Goal: Task Accomplishment & Management: Manage account settings

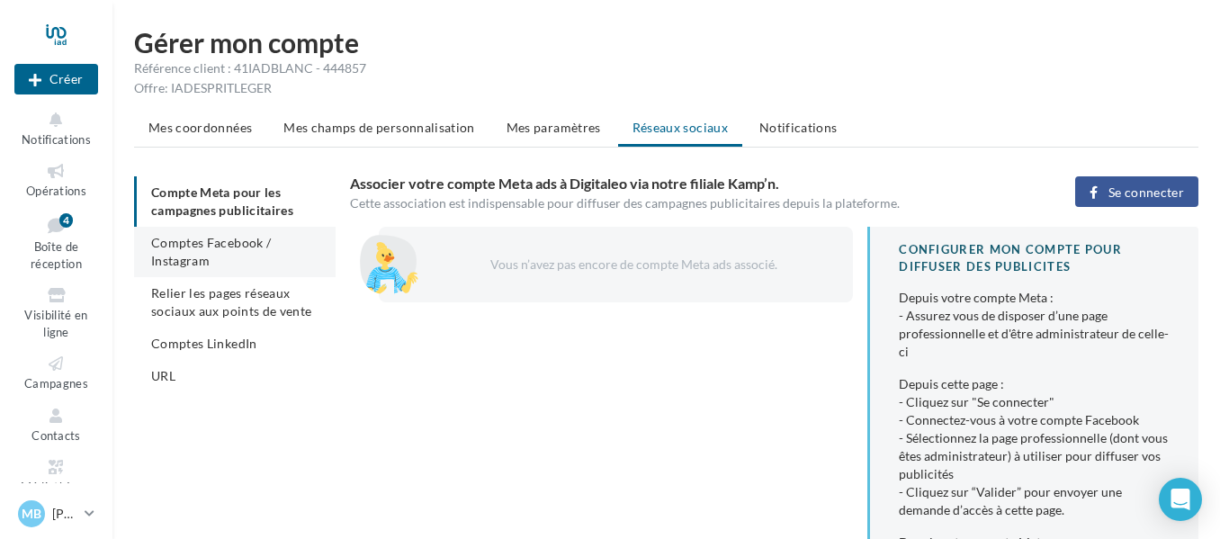
click at [195, 237] on span "Comptes Facebook / Instagram" at bounding box center [211, 251] width 120 height 33
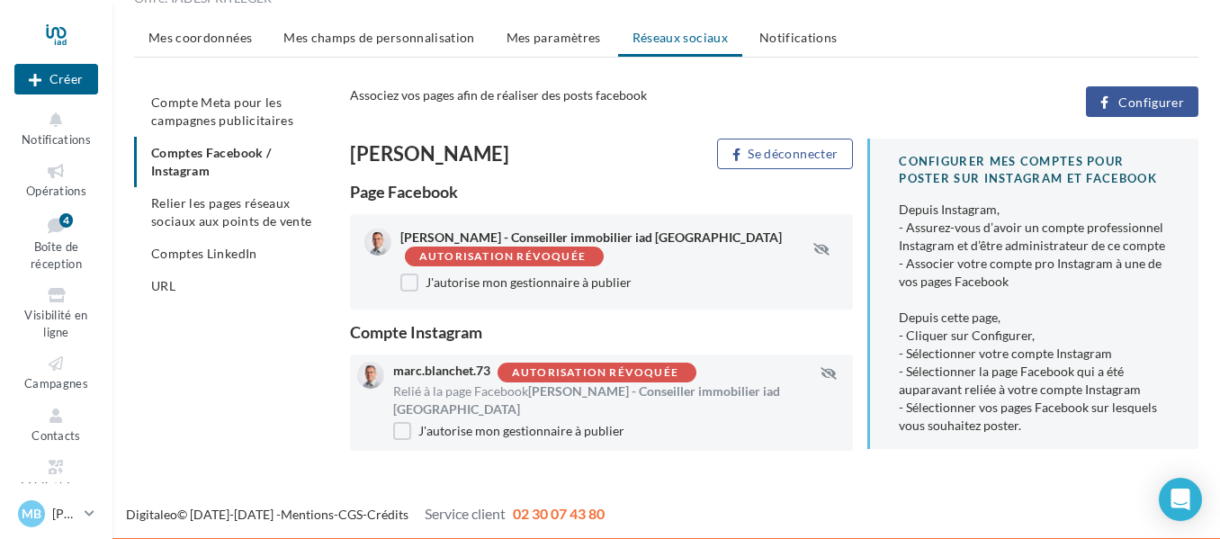
scroll to position [92, 0]
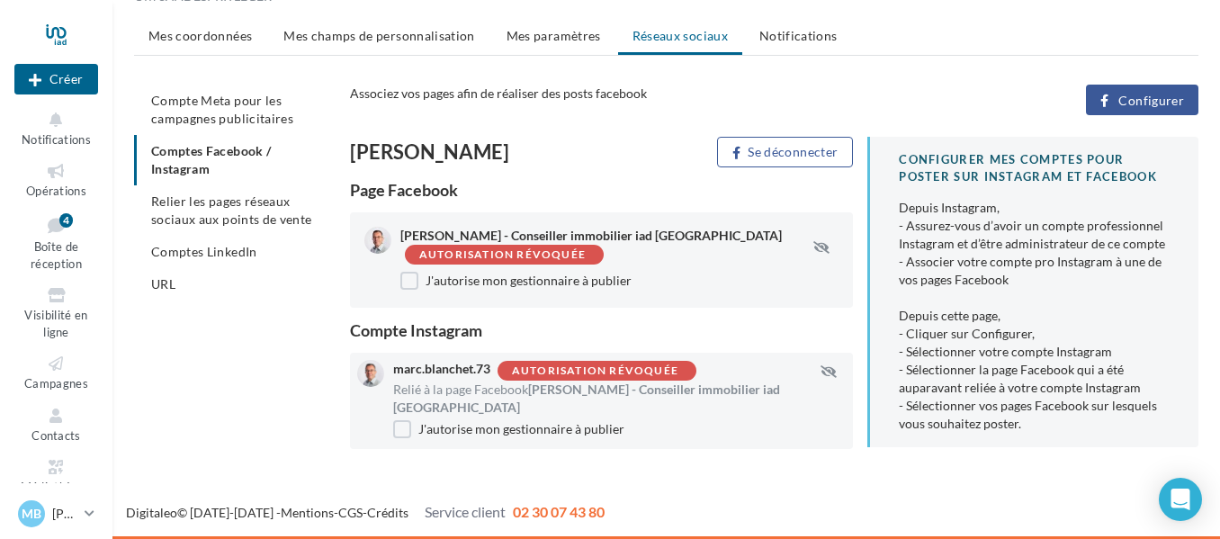
click at [1132, 94] on span "Configurer" at bounding box center [1151, 101] width 66 height 14
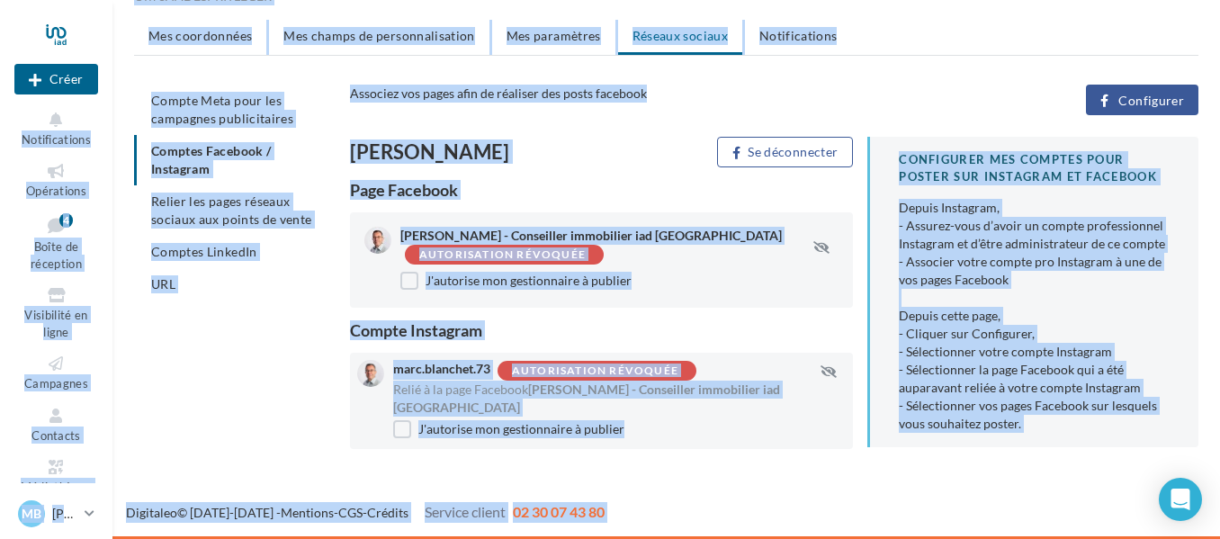
click at [1138, 107] on span "Configurer" at bounding box center [1151, 101] width 66 height 14
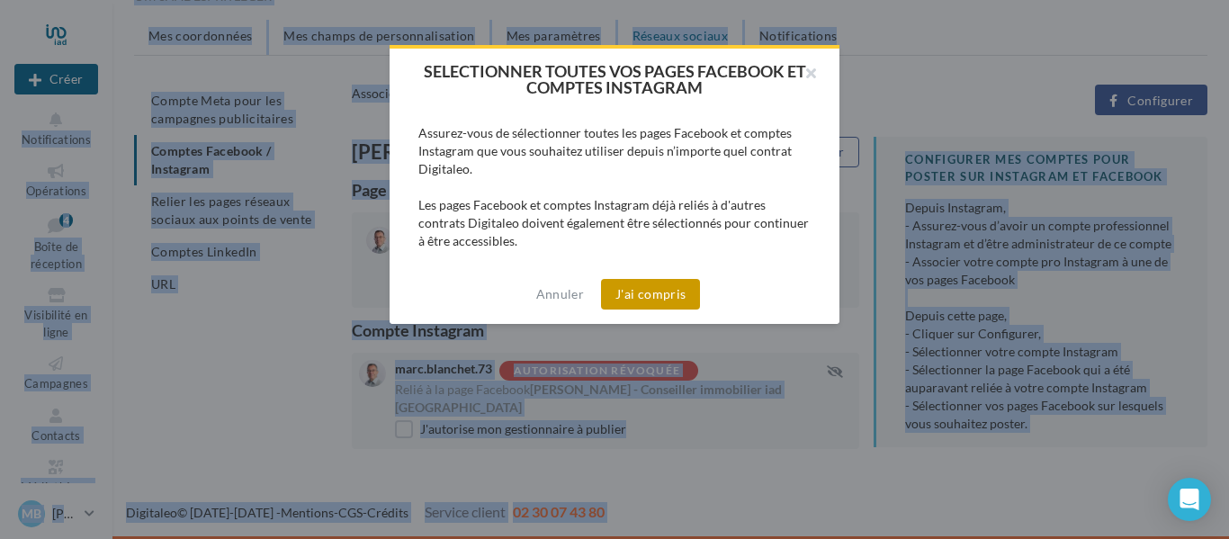
click at [641, 291] on button "J'ai compris" at bounding box center [650, 294] width 99 height 31
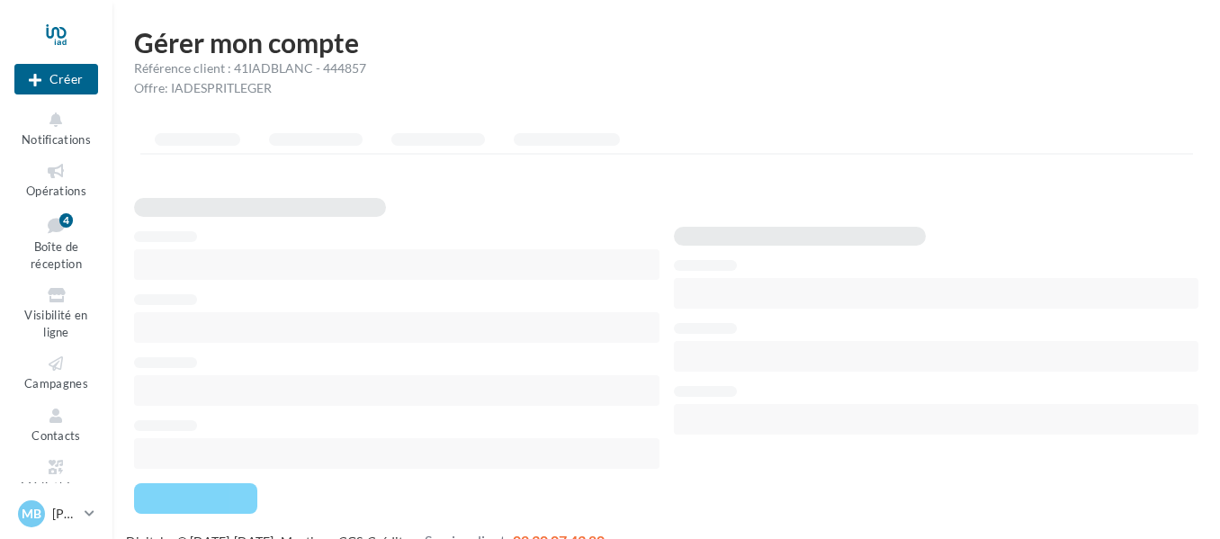
scroll to position [29, 0]
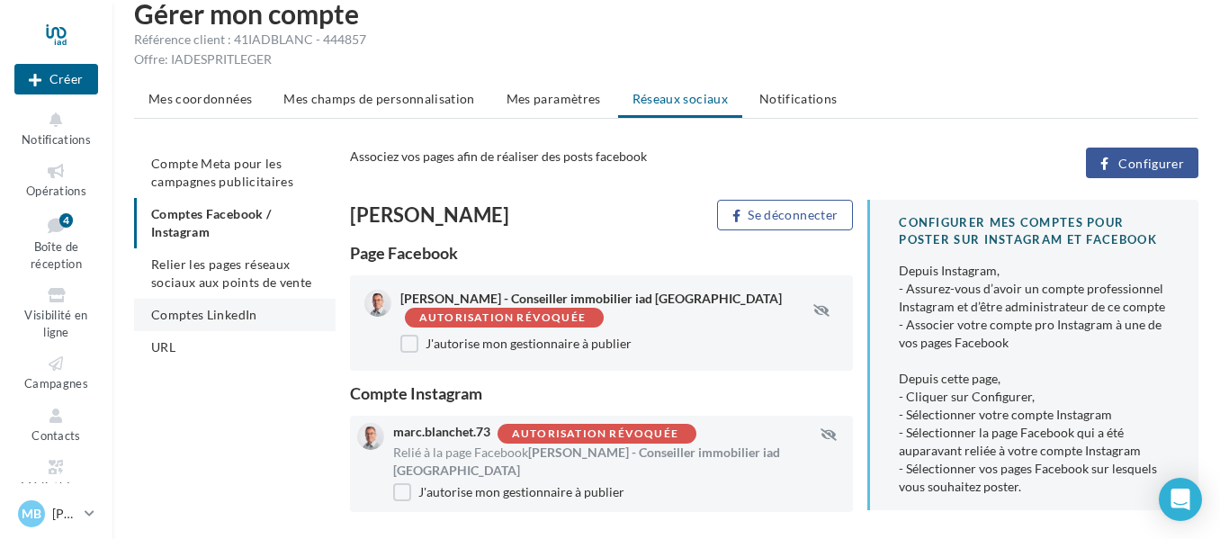
click at [234, 316] on span "Comptes LinkedIn" at bounding box center [204, 314] width 106 height 15
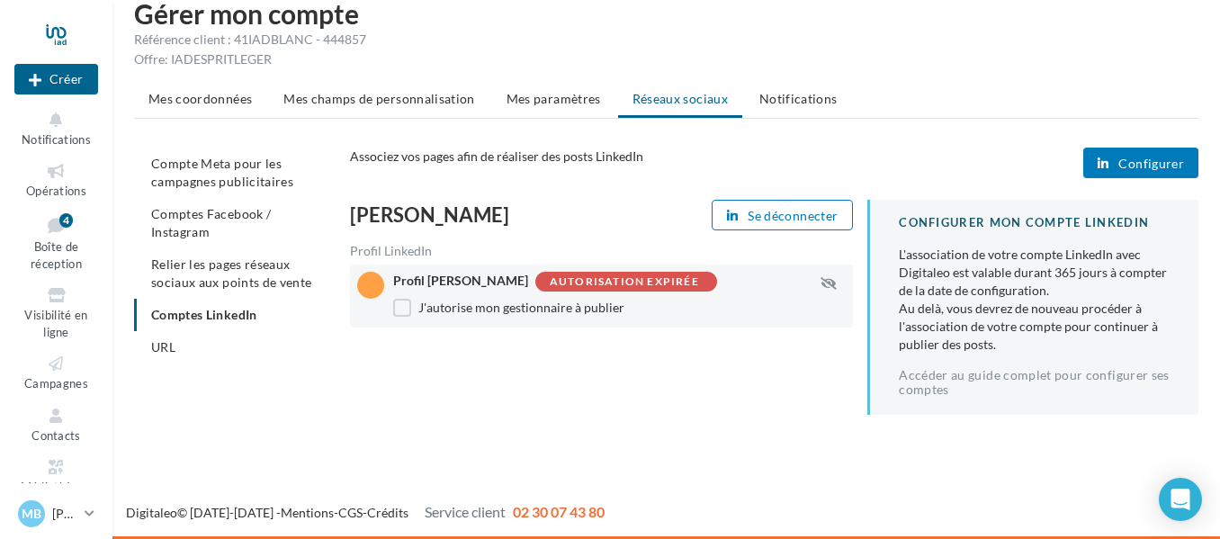
click at [1142, 170] on span "Configurer" at bounding box center [1151, 163] width 66 height 14
click at [1142, 170] on div "Configurer" at bounding box center [1069, 162] width 288 height 31
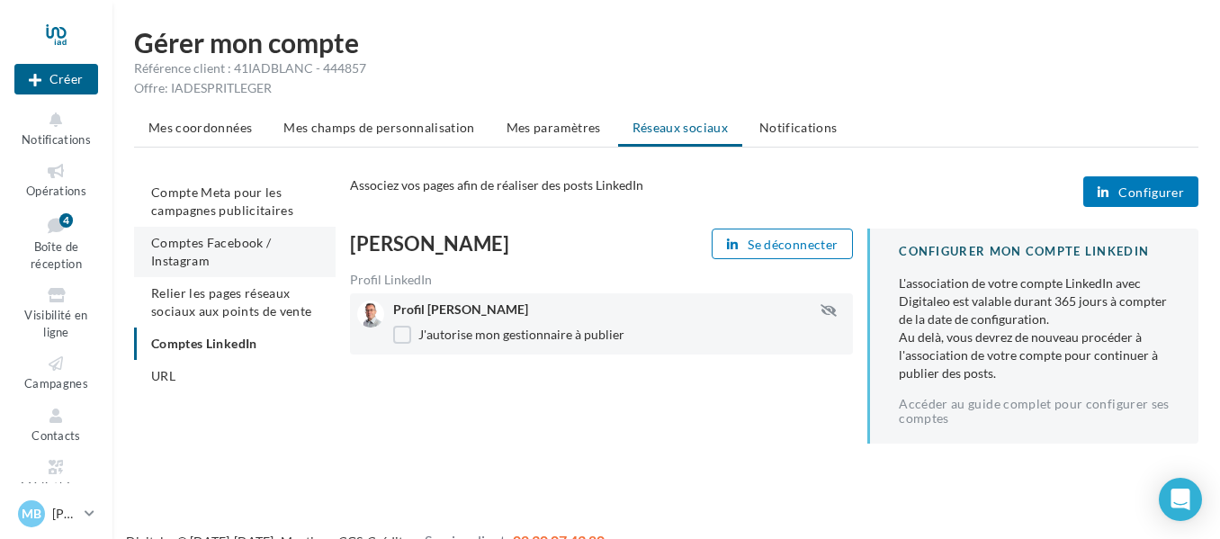
click at [192, 246] on span "Comptes Facebook / Instagram" at bounding box center [211, 251] width 120 height 33
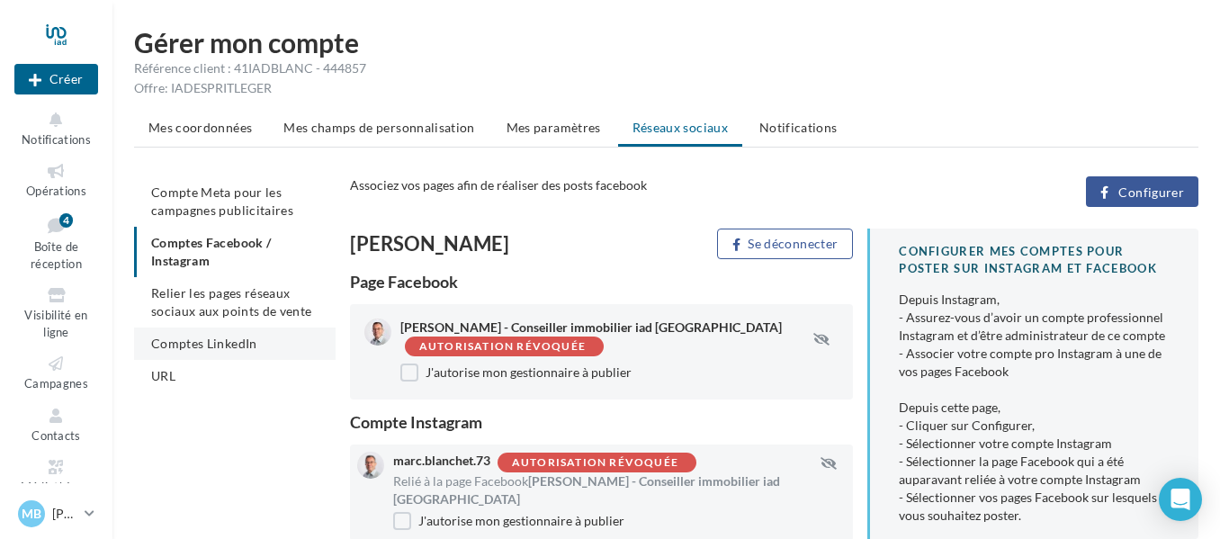
click at [186, 344] on span "Comptes LinkedIn" at bounding box center [204, 342] width 106 height 15
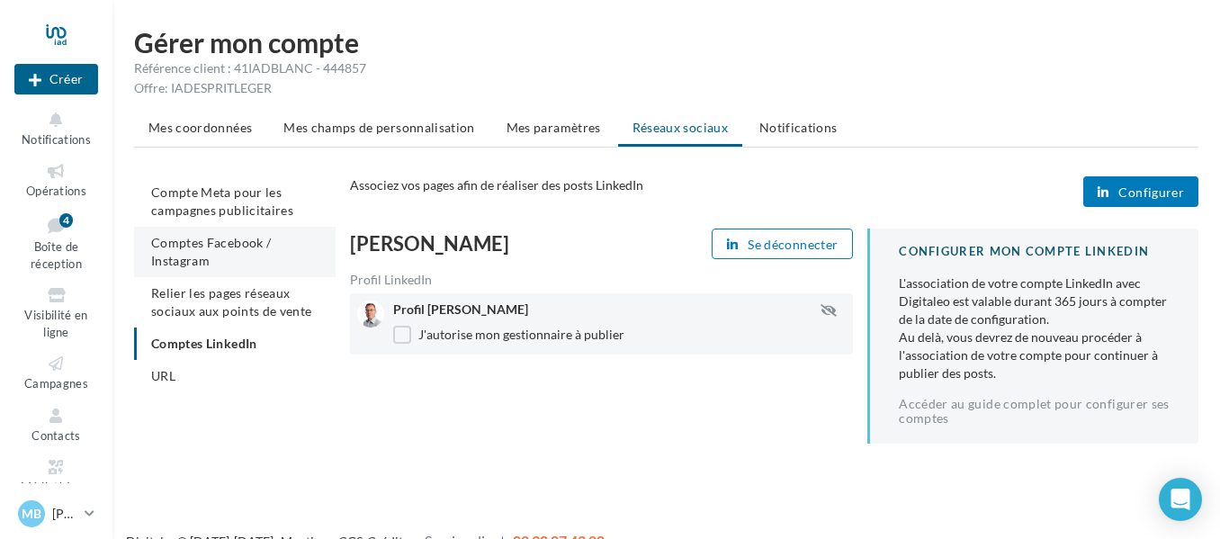
click at [194, 244] on span "Comptes Facebook / Instagram" at bounding box center [211, 251] width 120 height 33
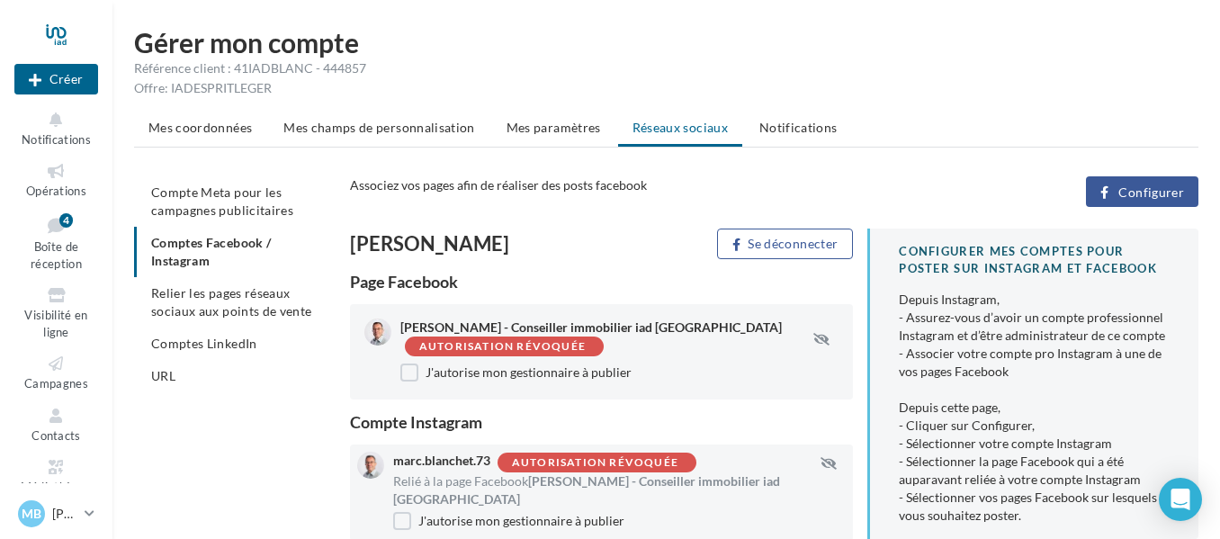
scroll to position [90, 0]
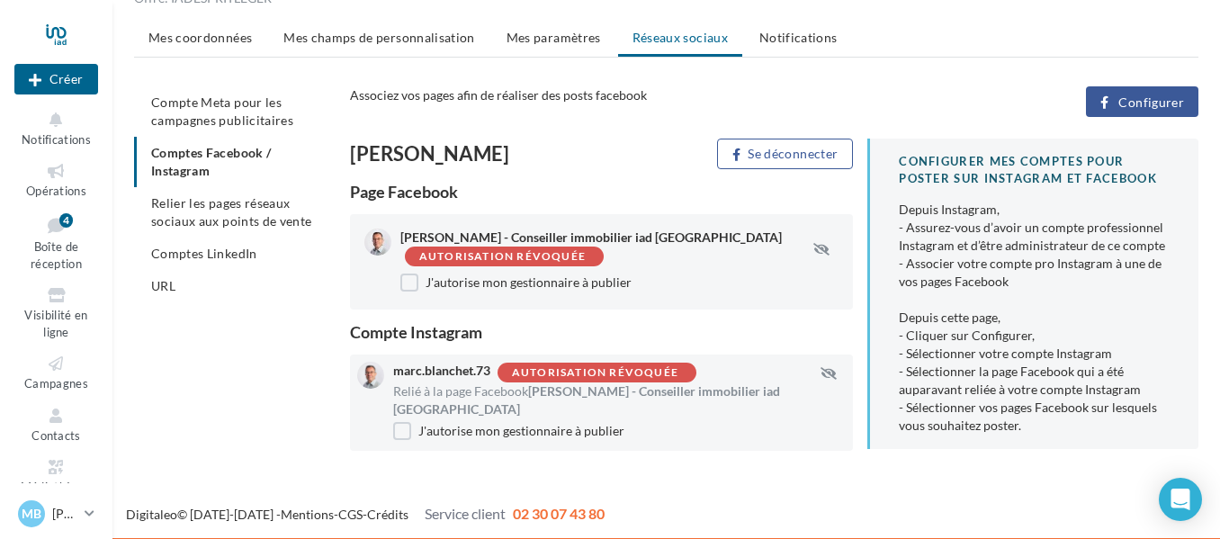
click at [1124, 101] on span "Configurer" at bounding box center [1151, 102] width 66 height 14
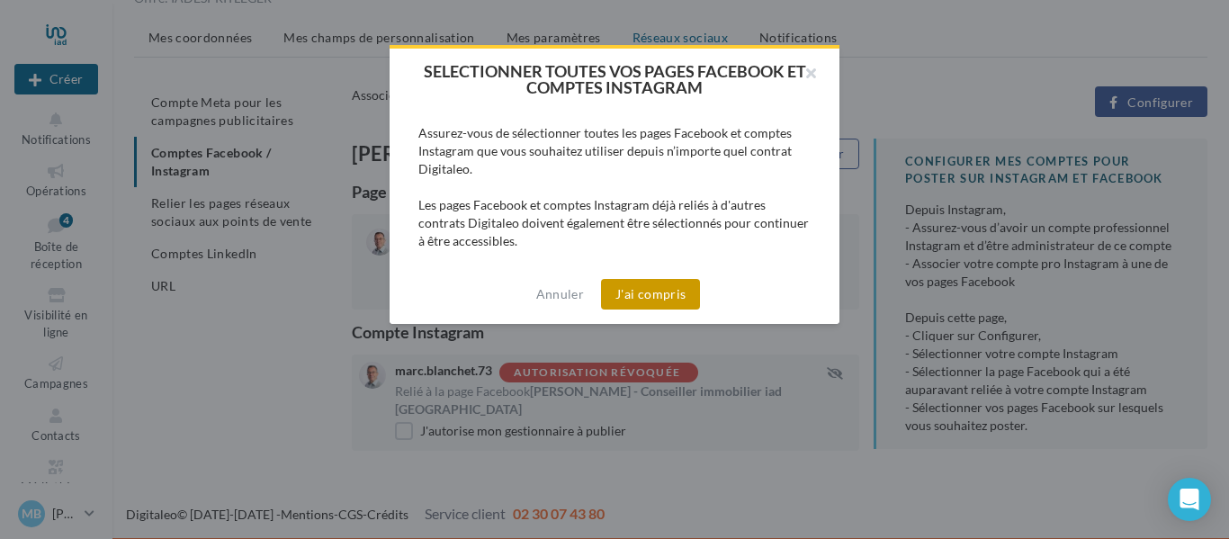
click at [673, 288] on button "J'ai compris" at bounding box center [650, 294] width 99 height 31
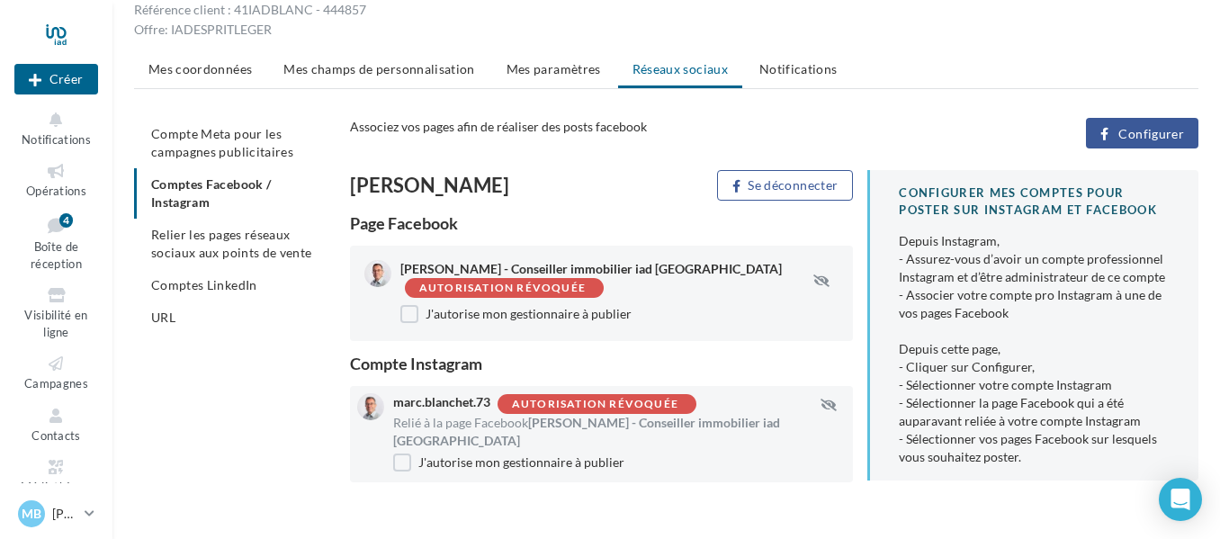
scroll to position [90, 0]
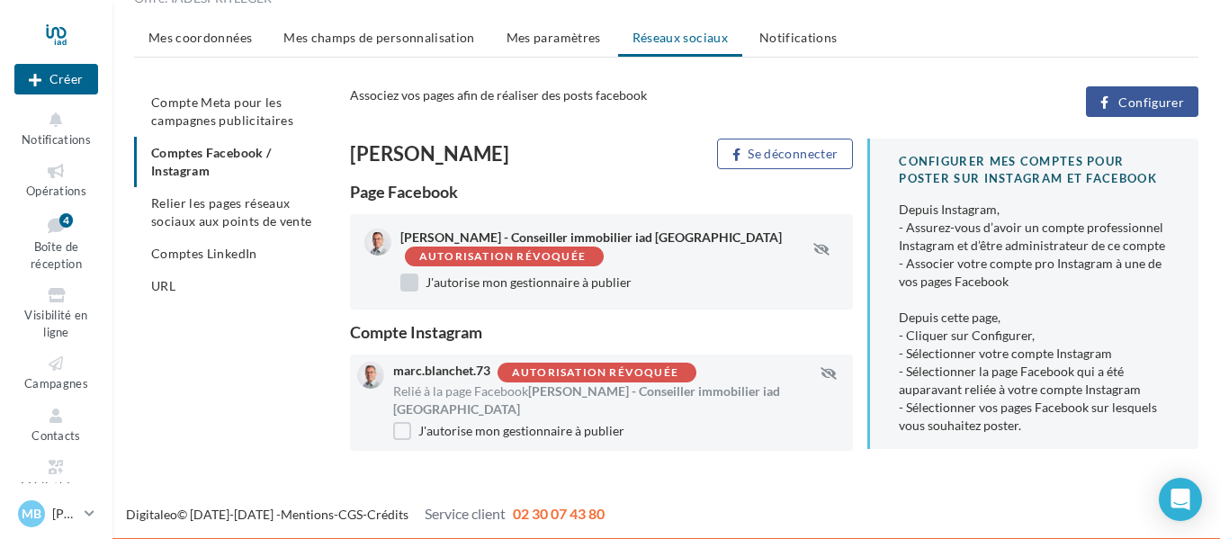
click at [409, 280] on label "J'autorise mon gestionnaire à publier" at bounding box center [515, 282] width 231 height 18
click at [416, 283] on label "J'autorise mon gestionnaire à publier" at bounding box center [515, 282] width 231 height 18
click at [379, 242] on div at bounding box center [377, 241] width 27 height 27
click at [1139, 98] on span "Configurer" at bounding box center [1151, 102] width 66 height 14
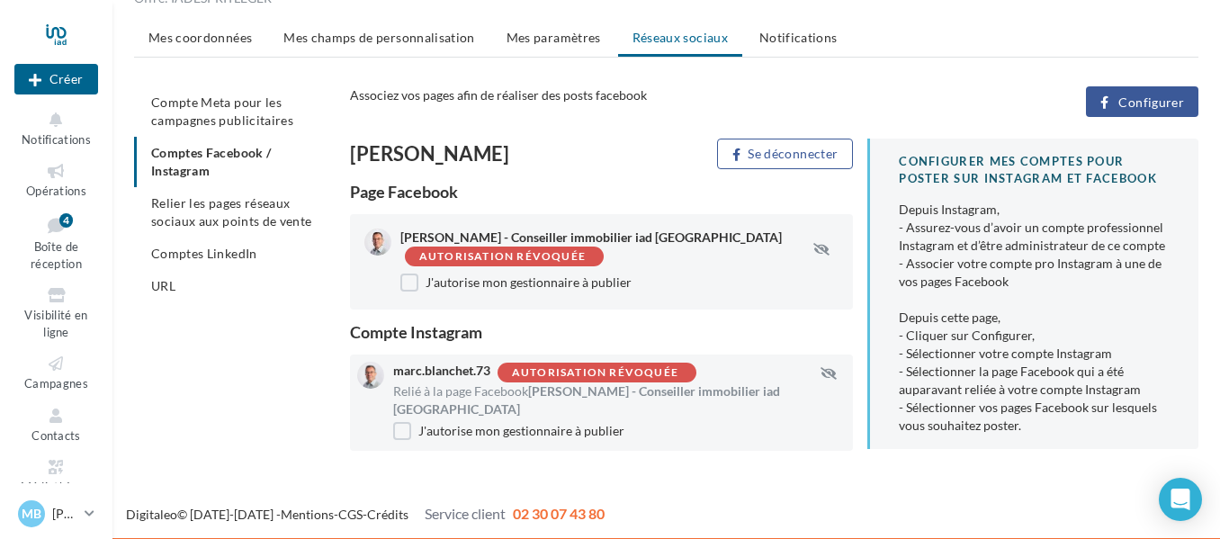
click at [1132, 103] on span "Configurer" at bounding box center [1151, 102] width 66 height 14
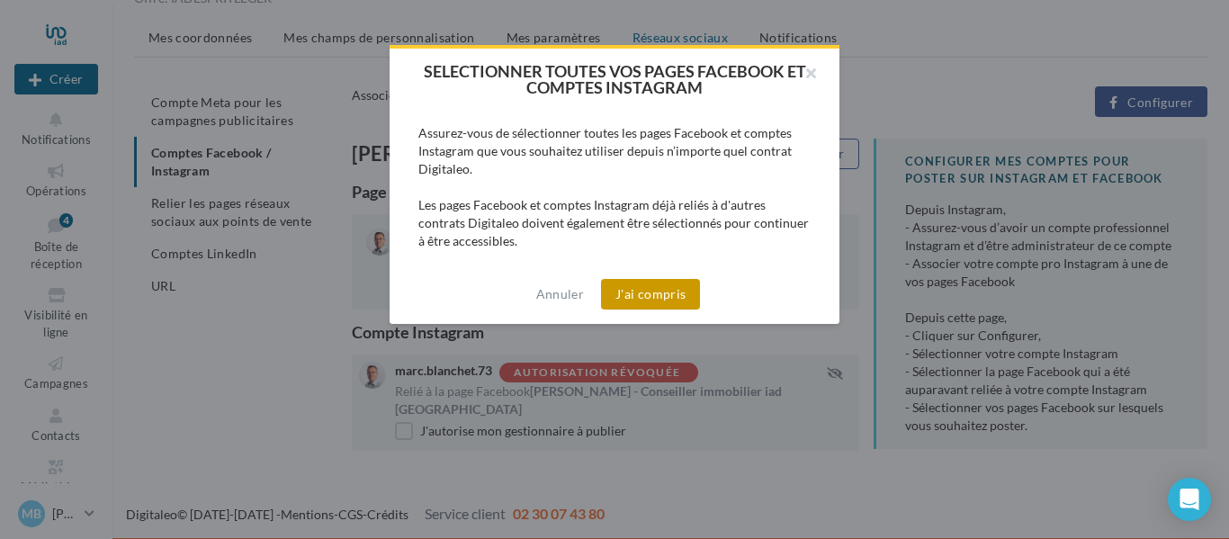
click at [645, 291] on button "J'ai compris" at bounding box center [650, 294] width 99 height 31
